Goal: Task Accomplishment & Management: Manage account settings

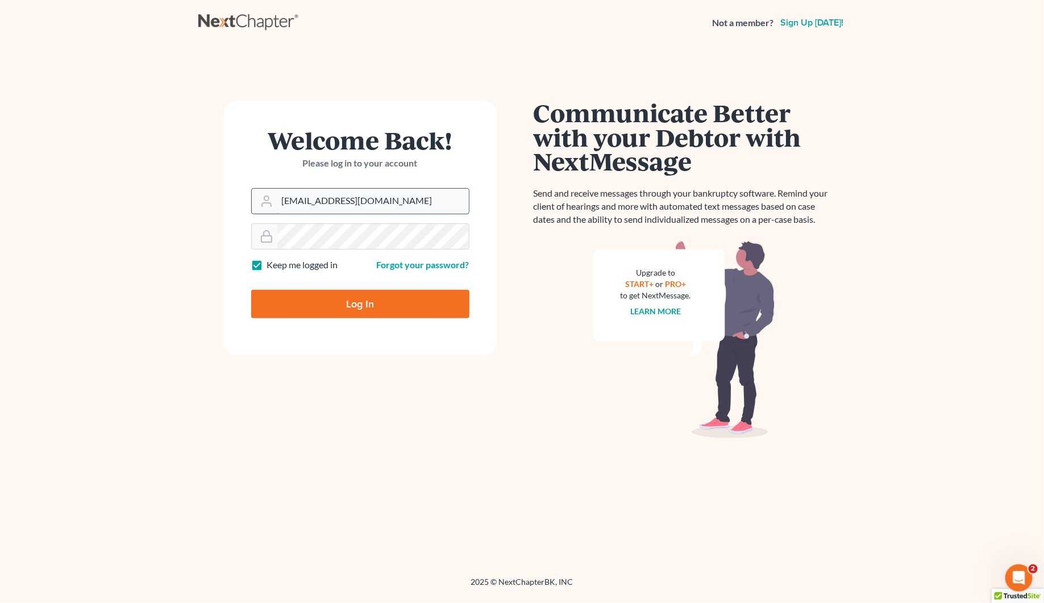
click at [300, 205] on input "[EMAIL_ADDRESS][DOMAIN_NAME]" at bounding box center [373, 201] width 192 height 25
type input "[PERSON_NAME][EMAIL_ADDRESS][DOMAIN_NAME]"
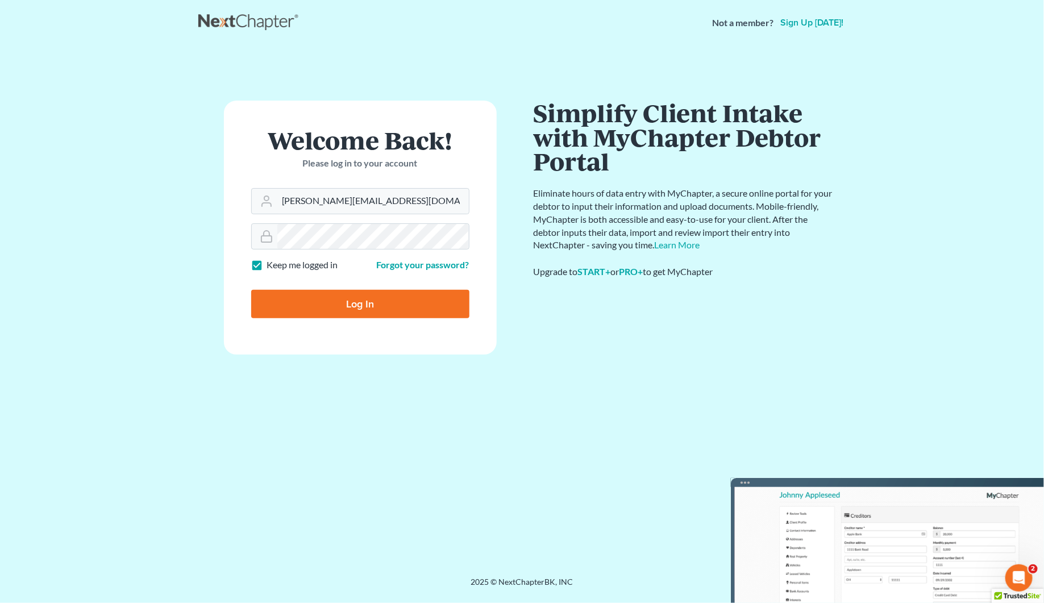
click at [364, 310] on input "Log In" at bounding box center [360, 304] width 218 height 28
type input "Thinking..."
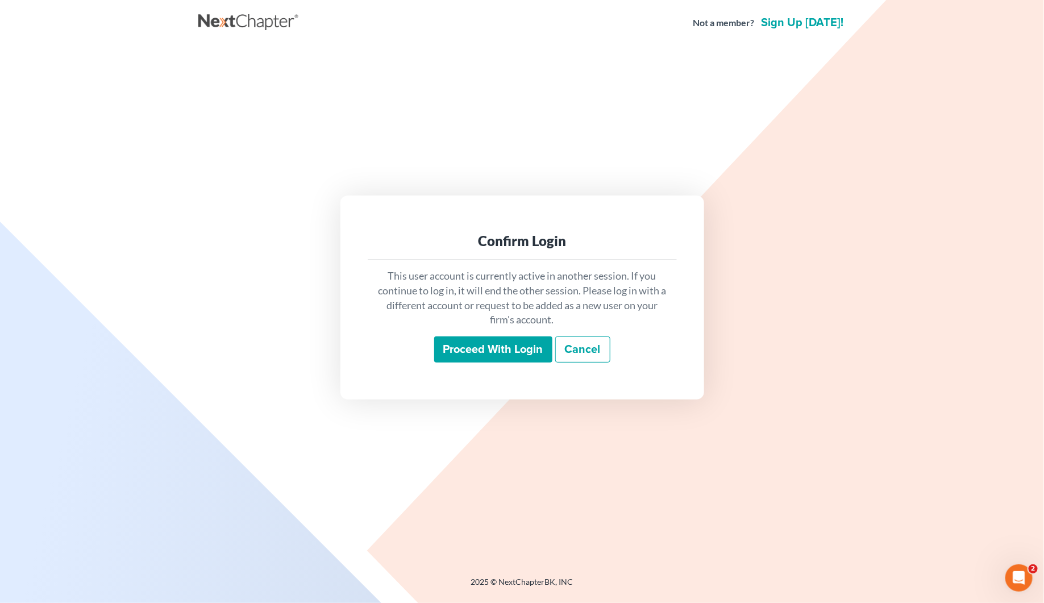
click at [525, 358] on input "Proceed with login" at bounding box center [493, 350] width 118 height 26
